Goal: Find specific page/section: Find specific page/section

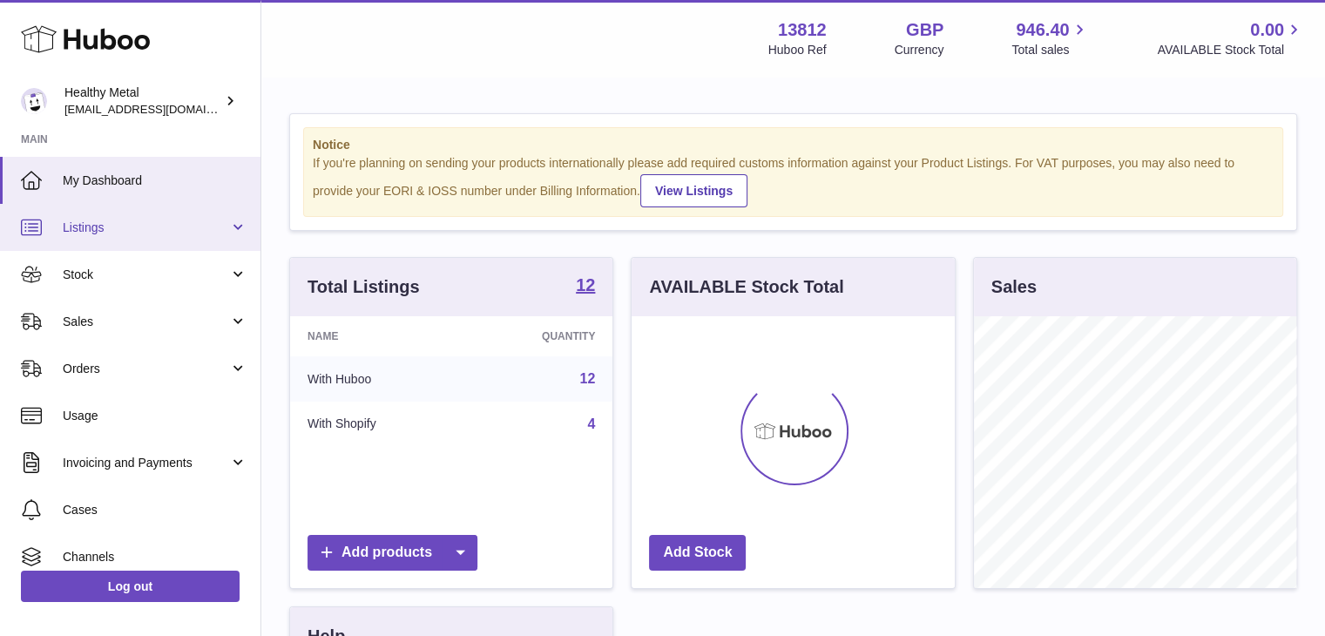
scroll to position [272, 323]
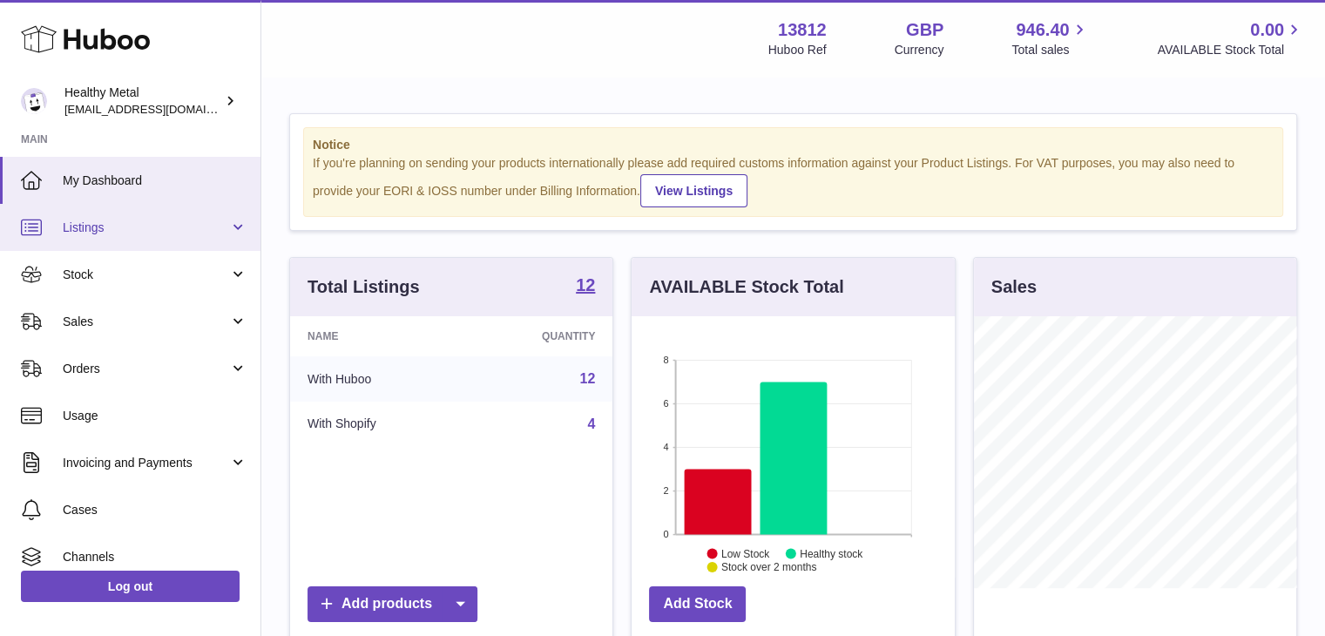
click at [241, 226] on link "Listings" at bounding box center [130, 227] width 261 height 47
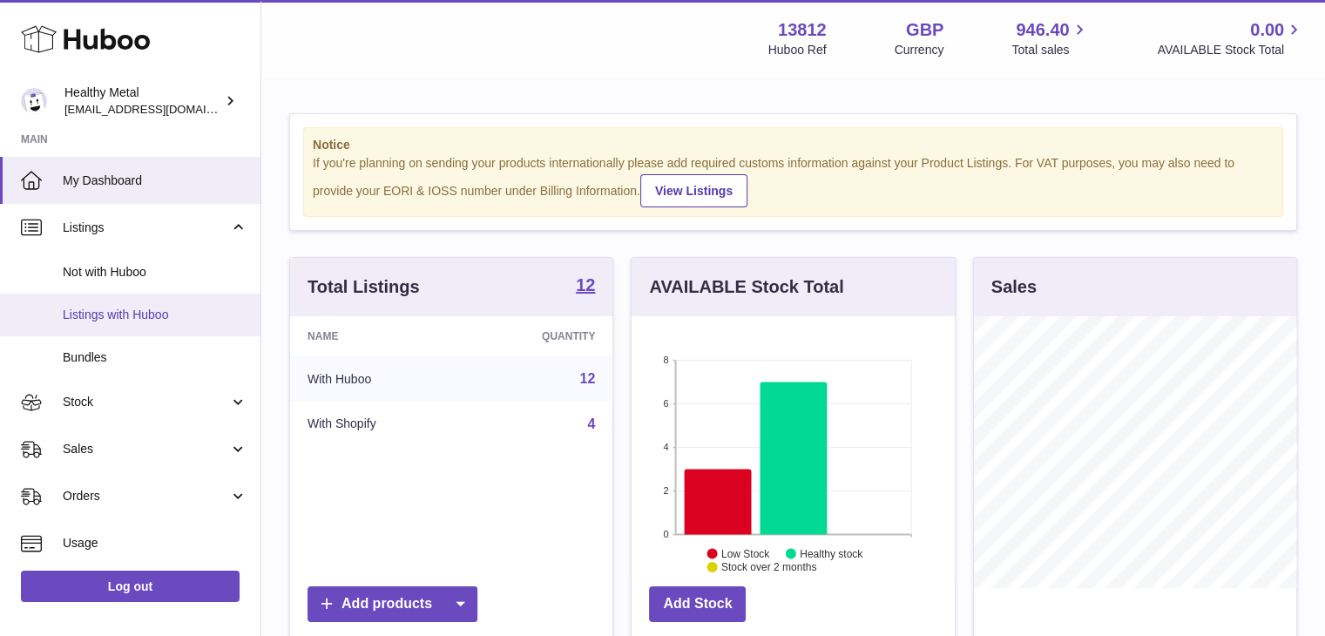
click at [188, 310] on span "Listings with Huboo" at bounding box center [155, 315] width 185 height 17
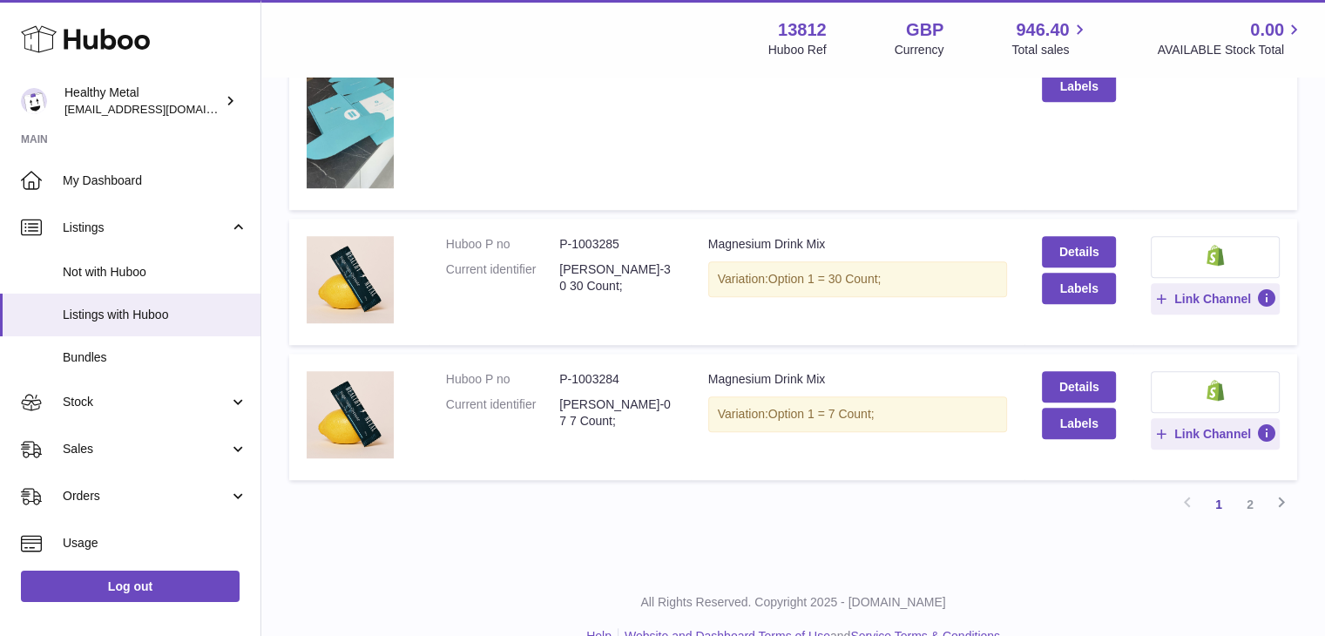
scroll to position [1307, 0]
click at [594, 376] on dd "P-1003284" at bounding box center [615, 379] width 113 height 17
copy dd "1003284"
